Goal: Find contact information: Find contact information

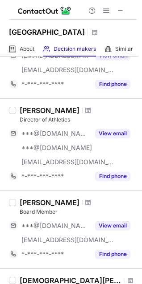
scroll to position [312, 0]
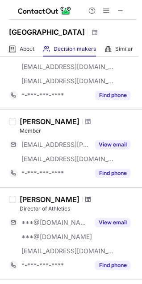
click at [85, 198] on span at bounding box center [87, 199] width 5 height 7
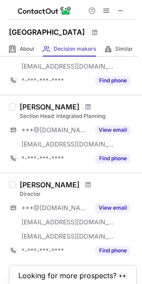
scroll to position [668, 0]
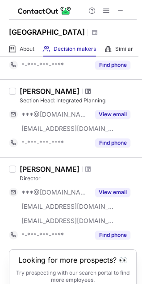
click at [85, 88] on span at bounding box center [87, 91] width 5 height 7
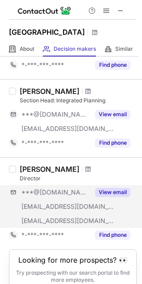
scroll to position [709, 0]
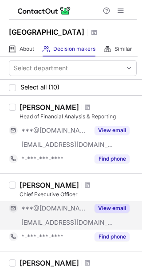
scroll to position [45, 0]
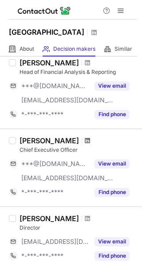
click at [85, 138] on span at bounding box center [87, 140] width 5 height 7
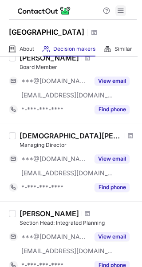
scroll to position [450, 0]
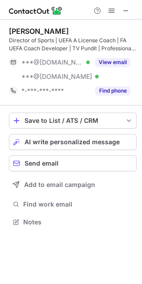
scroll to position [216, 142]
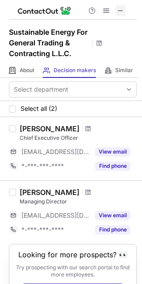
click at [120, 9] on span at bounding box center [120, 10] width 7 height 7
click at [85, 128] on span at bounding box center [87, 128] width 5 height 7
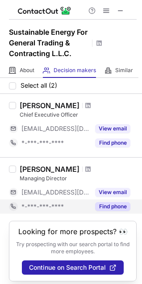
scroll to position [36, 0]
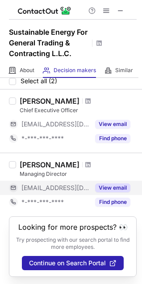
click at [102, 183] on button "View email" at bounding box center [112, 187] width 35 height 9
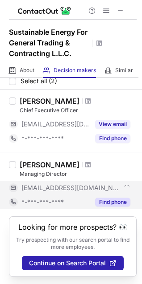
click at [102, 198] on button "Find phone" at bounding box center [112, 202] width 35 height 9
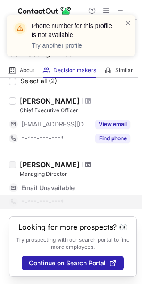
click at [85, 161] on span at bounding box center [87, 164] width 5 height 7
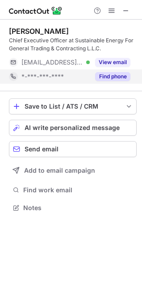
scroll to position [202, 142]
click at [107, 76] on button "Find phone" at bounding box center [112, 76] width 35 height 9
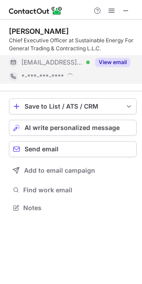
click at [107, 60] on button "View email" at bounding box center [112, 62] width 35 height 9
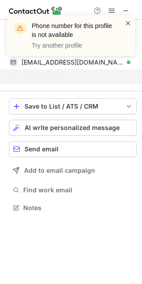
click at [128, 24] on span at bounding box center [127, 23] width 7 height 9
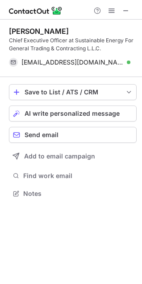
scroll to position [187, 142]
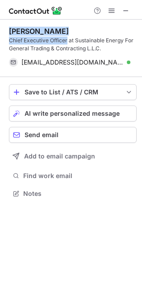
drag, startPoint x: 81, startPoint y: 28, endPoint x: 67, endPoint y: 44, distance: 20.8
click at [67, 44] on div "Dhameer Sahib Chief Executive Officer at Sustainable Energy For General Trading…" at bounding box center [71, 113] width 142 height 187
copy div "Dhameer Sahib Chief Executive Officer"
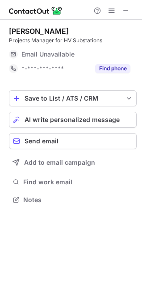
scroll to position [194, 142]
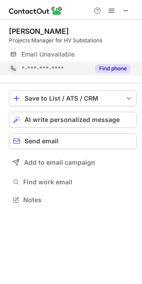
click at [105, 66] on button "Find phone" at bounding box center [112, 68] width 35 height 9
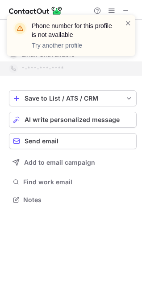
click at [126, 18] on div "Phone number for this profile is not available Try another profile" at bounding box center [71, 35] width 128 height 41
click at [128, 21] on span at bounding box center [127, 23] width 7 height 9
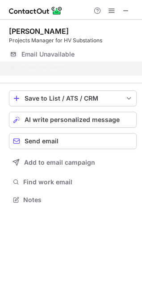
click at [126, 13] on div "Phone number for this profile is not available Try another profile" at bounding box center [71, 39] width 142 height 66
click at [126, 10] on div "Phone number for this profile is not available Try another profile" at bounding box center [71, 39] width 142 height 66
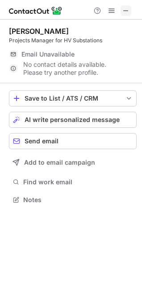
click at [125, 8] on span at bounding box center [125, 10] width 7 height 7
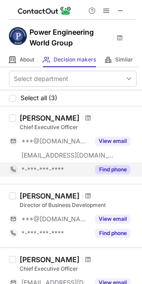
click at [48, 170] on span "*-***-***-****" at bounding box center [42, 170] width 42 height 8
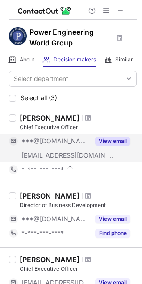
click at [73, 153] on span "***@pewgroup.com" at bounding box center [67, 155] width 93 height 8
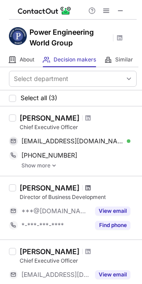
click at [85, 188] on span at bounding box center [87, 187] width 5 height 7
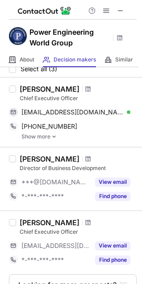
scroll to position [45, 0]
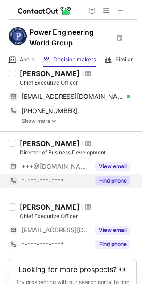
click at [121, 178] on button "Find phone" at bounding box center [112, 180] width 35 height 9
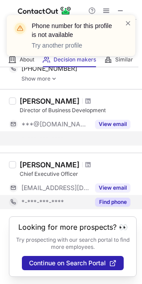
scroll to position [81, 0]
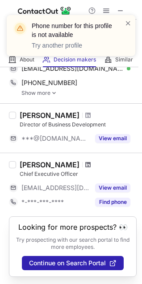
click at [85, 161] on span at bounding box center [87, 164] width 5 height 7
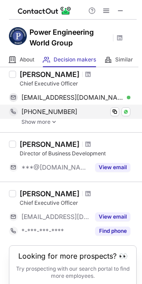
scroll to position [0, 0]
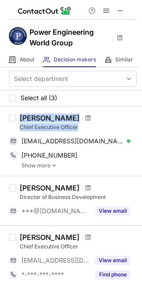
drag, startPoint x: 24, startPoint y: 118, endPoint x: 69, endPoint y: 127, distance: 45.9
click at [77, 129] on div "Gaith Alrawi Chief Executive Officer gaithalrawi@gmail.com Verified Send email …" at bounding box center [76, 141] width 120 height 55
copy div "Gaith Alrawi Chief Executive Office"
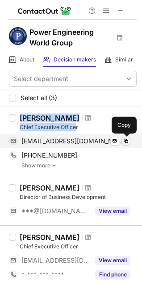
click at [126, 141] on span at bounding box center [125, 141] width 7 height 7
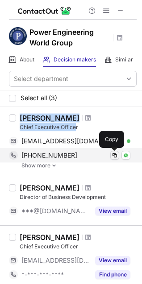
click at [114, 154] on span at bounding box center [114, 155] width 7 height 7
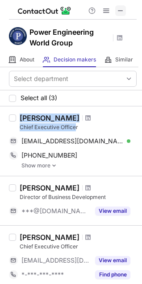
click at [121, 8] on span at bounding box center [120, 10] width 7 height 7
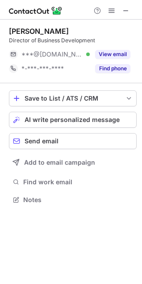
scroll to position [194, 142]
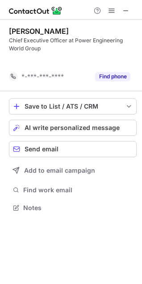
scroll to position [187, 142]
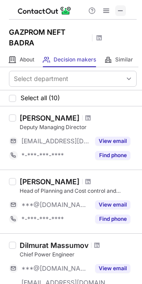
click at [119, 10] on span at bounding box center [120, 10] width 7 height 7
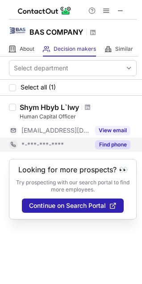
click at [120, 146] on button "Find phone" at bounding box center [112, 144] width 35 height 9
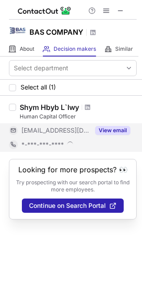
click at [120, 132] on button "View email" at bounding box center [112, 130] width 35 height 9
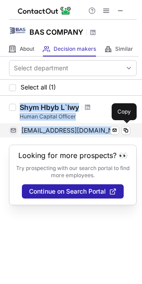
drag, startPoint x: 30, startPoint y: 108, endPoint x: 101, endPoint y: 126, distance: 73.8
click at [102, 126] on div "[PERSON_NAME] L`lwy Human Capital Officer [EMAIL_ADDRESS][DOMAIN_NAME] Send ema…" at bounding box center [76, 120] width 120 height 35
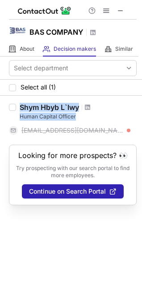
copy div "[PERSON_NAME] L`lwy Human Capital Officer [EMAIL_ADDRESS][DOMAIN_NAME]"
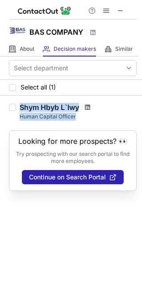
click at [89, 106] on span at bounding box center [87, 107] width 5 height 7
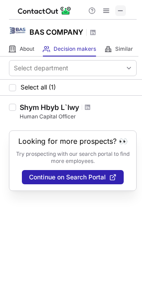
click at [121, 12] on span at bounding box center [120, 10] width 7 height 7
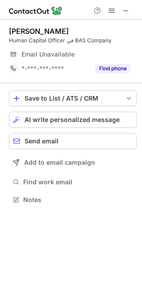
scroll to position [194, 142]
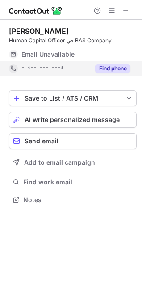
click at [107, 69] on button "Find phone" at bounding box center [112, 68] width 35 height 9
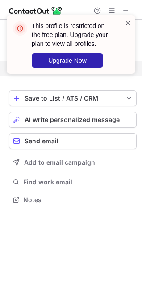
click at [128, 23] on span at bounding box center [127, 23] width 7 height 9
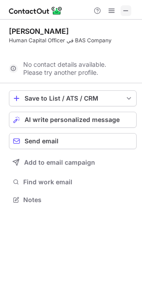
scroll to position [179, 142]
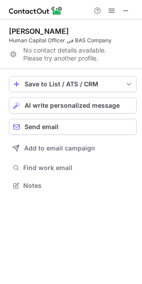
click at [133, 8] on div at bounding box center [71, 10] width 142 height 20
click at [128, 10] on span at bounding box center [125, 10] width 7 height 7
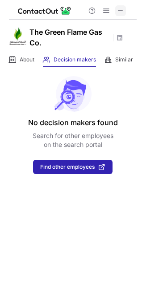
click at [121, 9] on span at bounding box center [120, 10] width 7 height 7
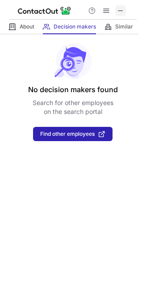
click at [122, 11] on span at bounding box center [120, 10] width 7 height 7
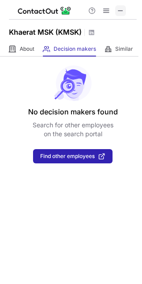
click at [122, 8] on span at bounding box center [120, 10] width 7 height 7
click at [118, 9] on span at bounding box center [120, 10] width 7 height 7
